Goal: Task Accomplishment & Management: Use online tool/utility

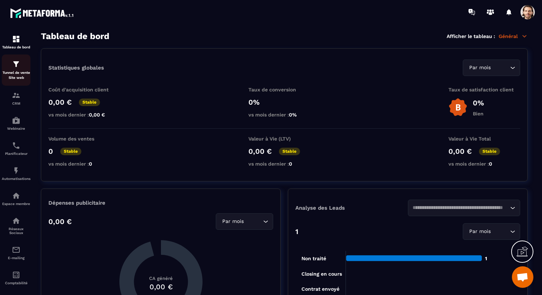
click at [21, 80] on p "Tunnel de vente Site web" at bounding box center [16, 75] width 29 height 10
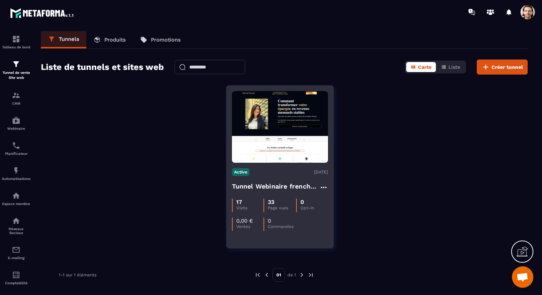
click at [272, 156] on img at bounding box center [280, 127] width 96 height 72
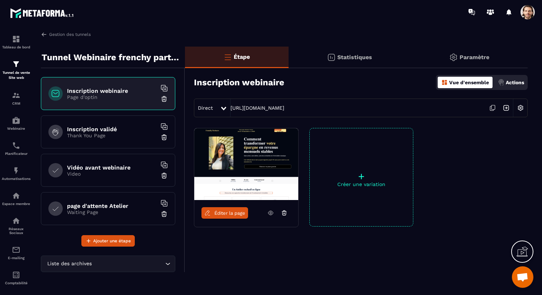
click at [242, 212] on span "Éditer la page" at bounding box center [229, 212] width 31 height 5
